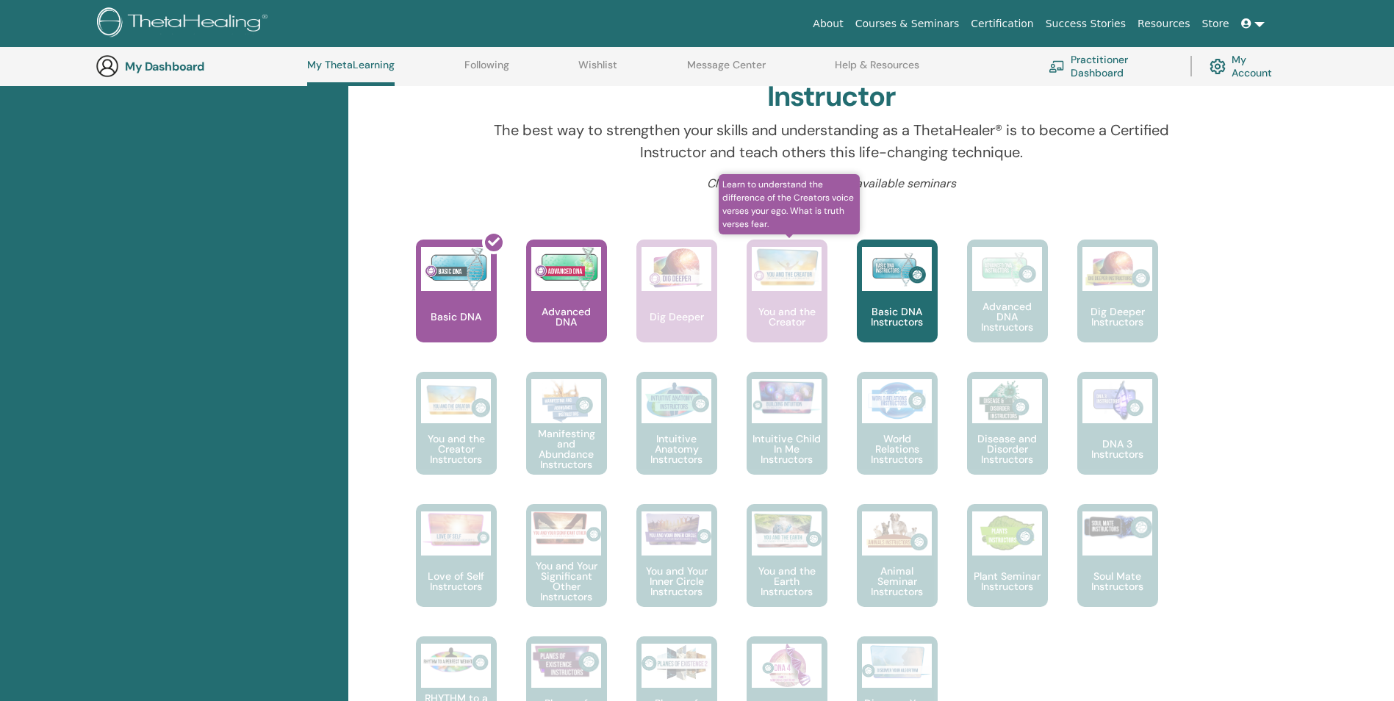
scroll to position [480, 0]
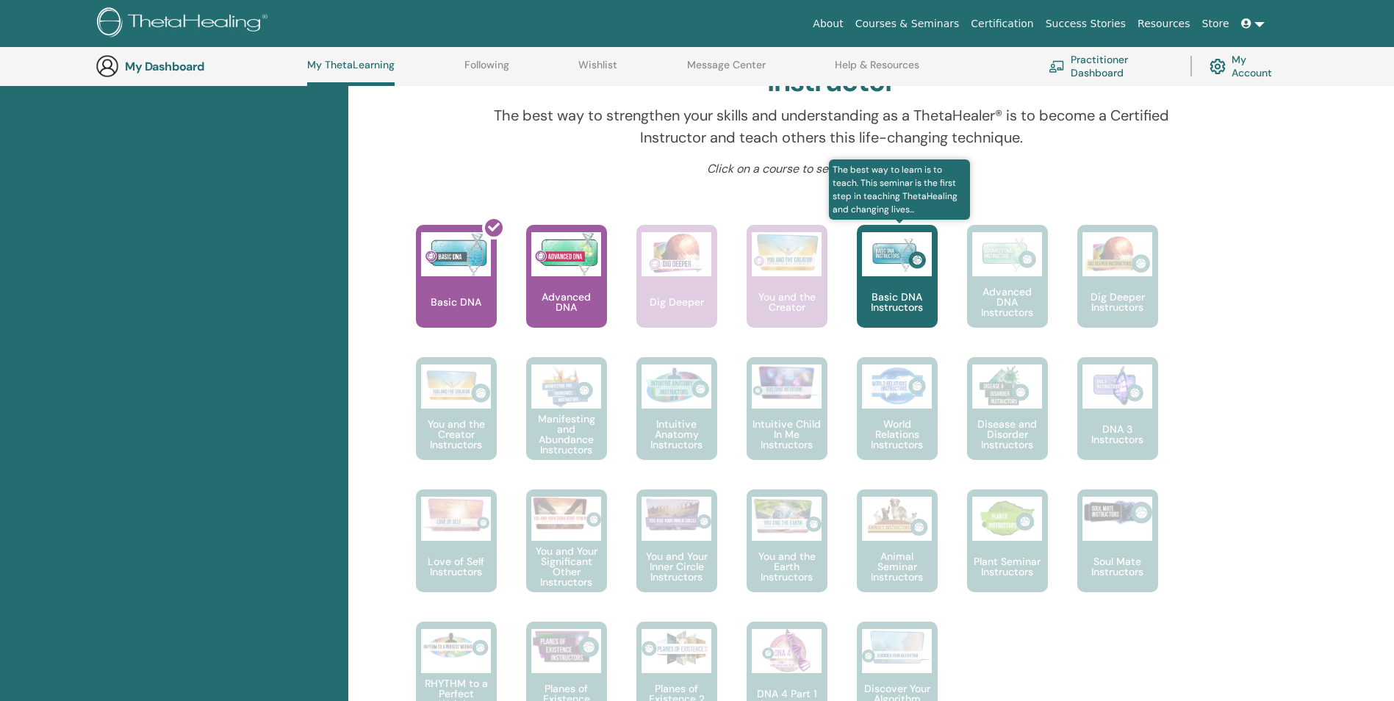
click at [902, 282] on div "Basic DNA Instructors" at bounding box center [897, 276] width 81 height 103
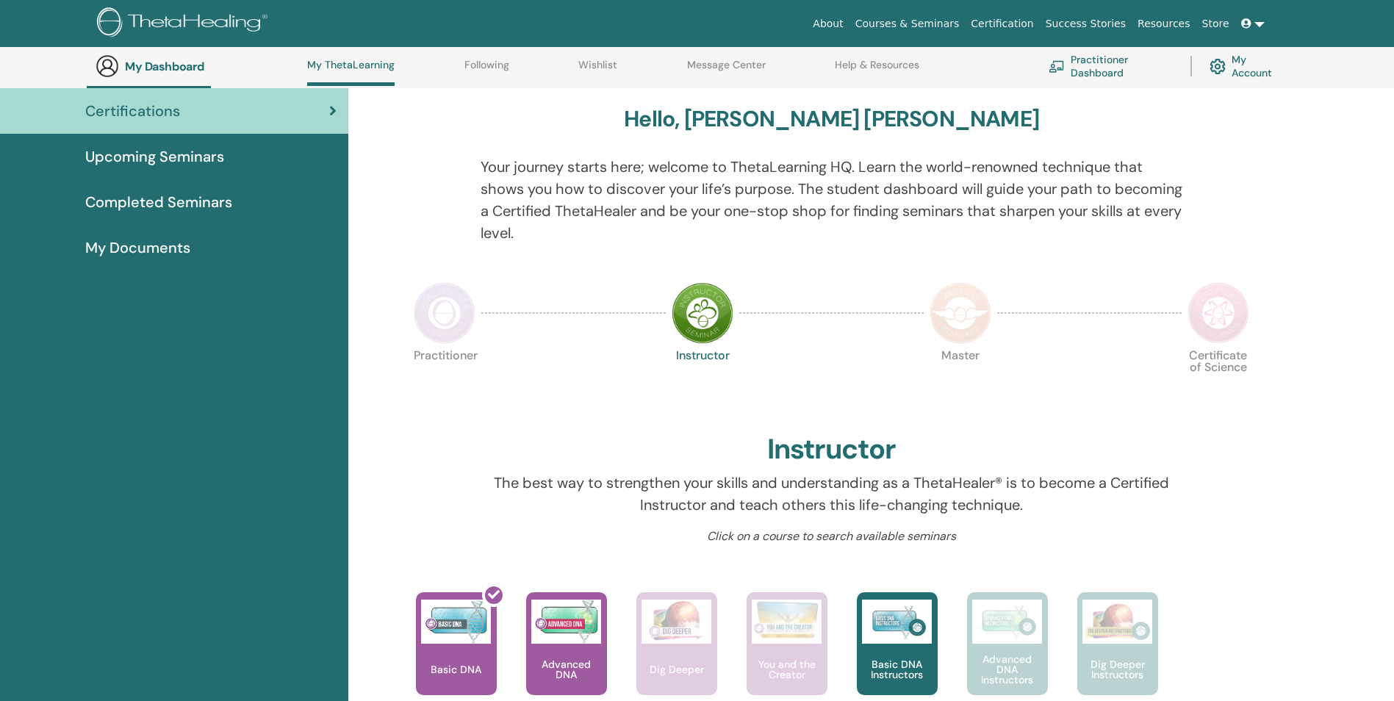
click at [197, 202] on span "Completed Seminars" at bounding box center [158, 202] width 147 height 22
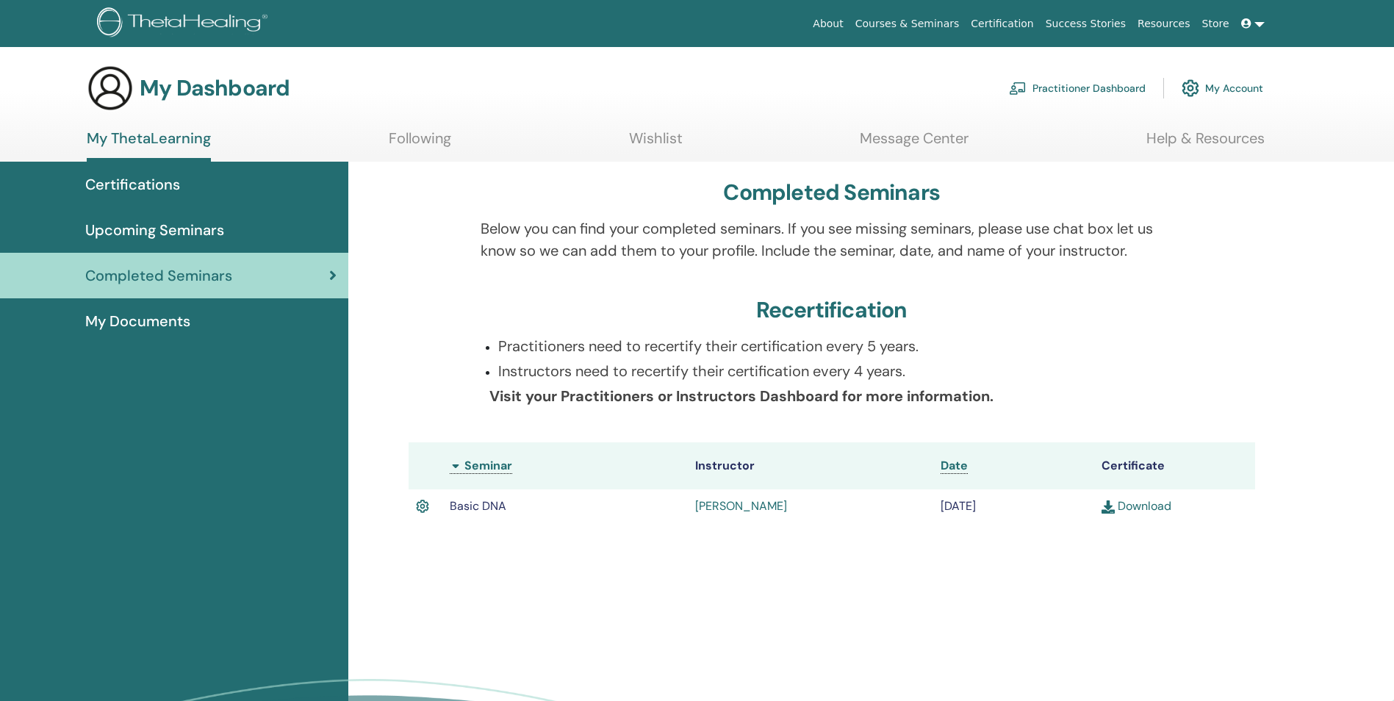
click at [1138, 509] on link "Download" at bounding box center [1137, 505] width 70 height 15
click at [1114, 503] on img at bounding box center [1108, 506] width 13 height 13
